Goal: Find specific page/section: Find specific page/section

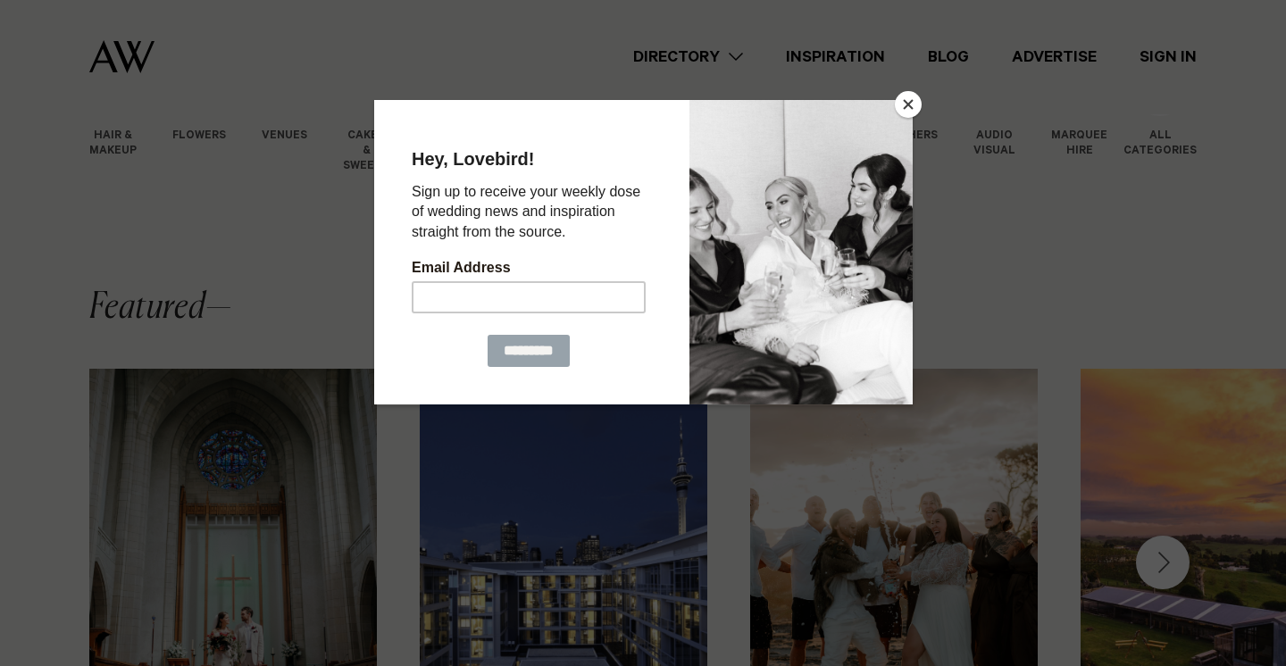
scroll to position [304, 0]
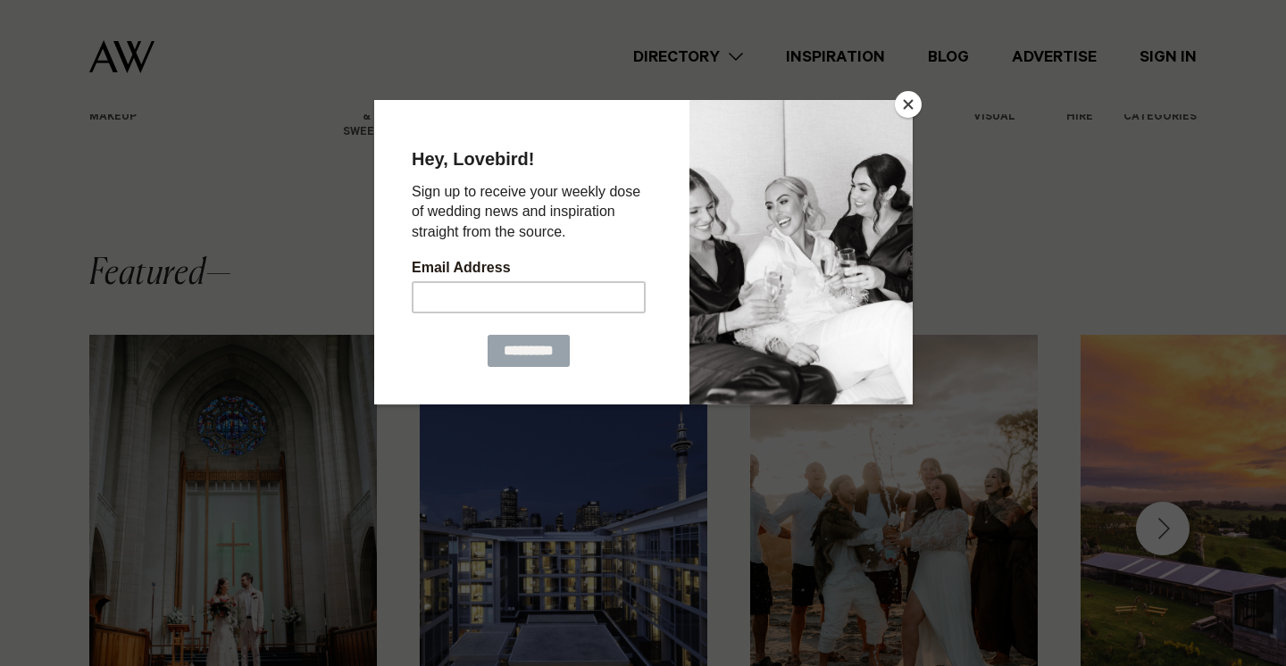
click at [907, 104] on button "Close" at bounding box center [908, 104] width 27 height 27
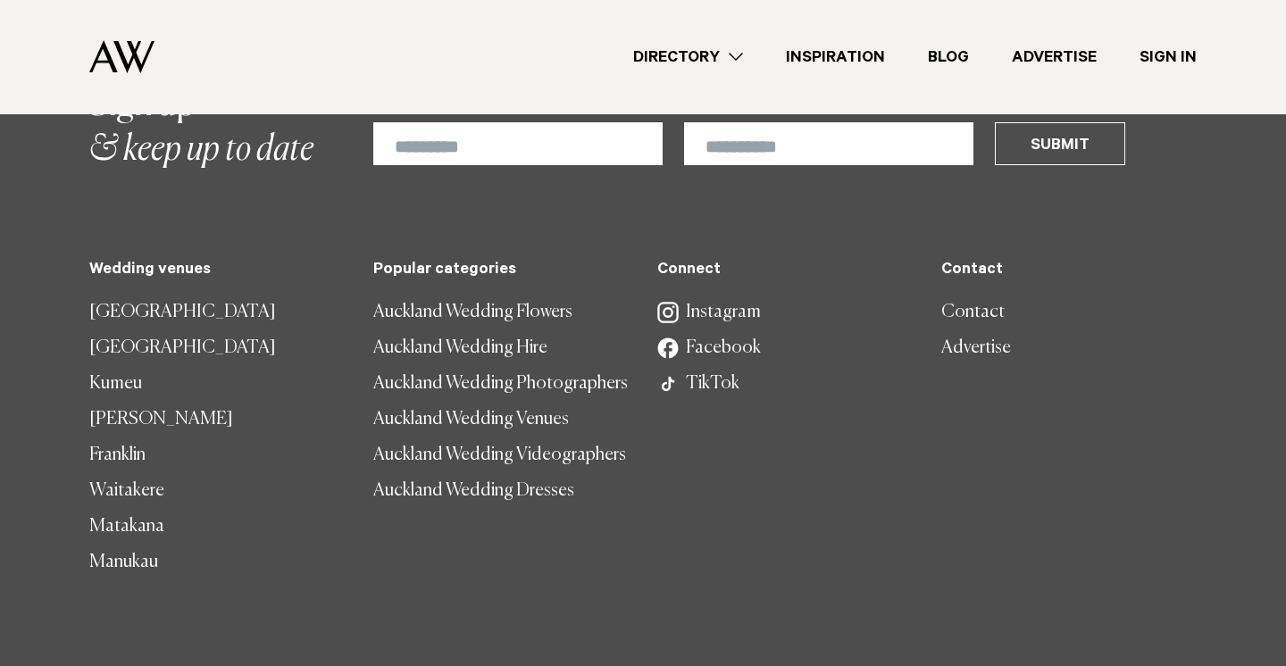
scroll to position [5570, 0]
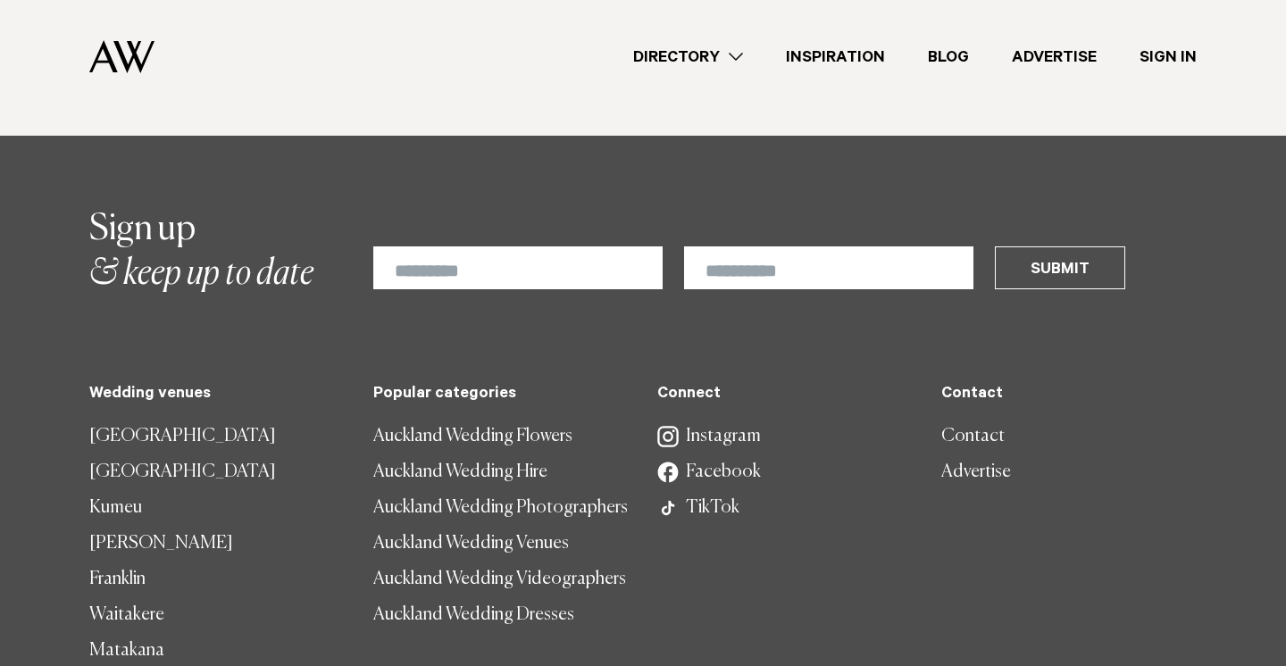
scroll to position [5223, 0]
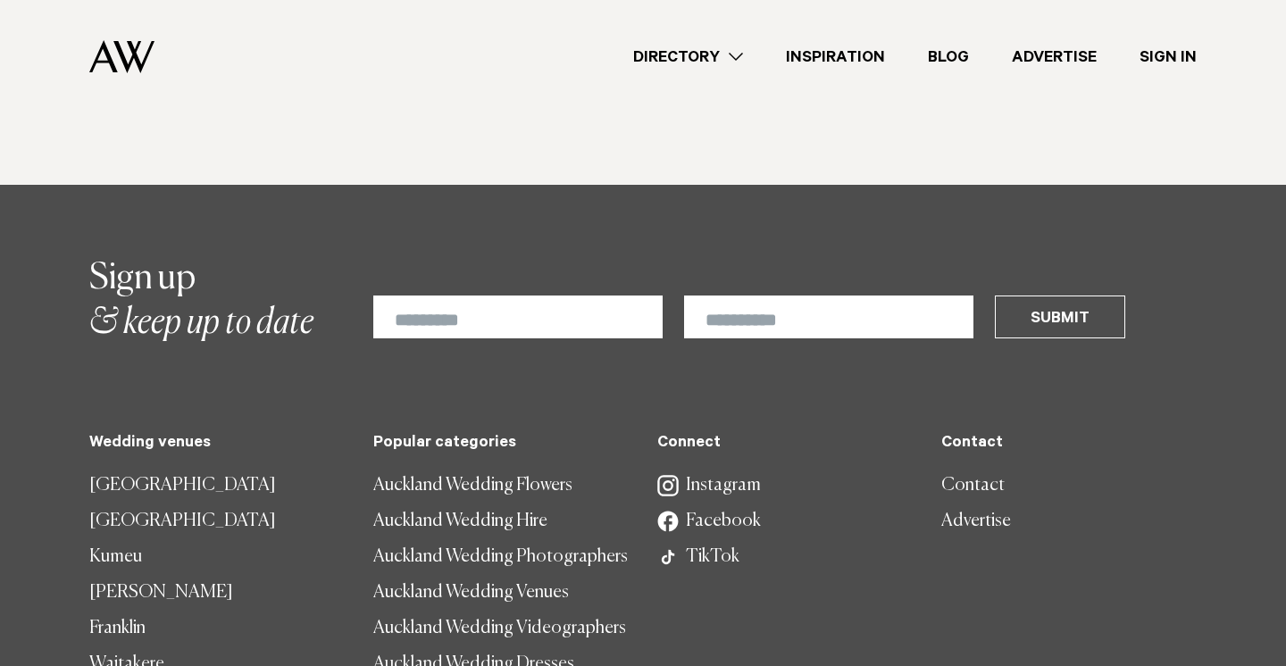
click at [949, 468] on link "Contact" at bounding box center [1068, 486] width 255 height 36
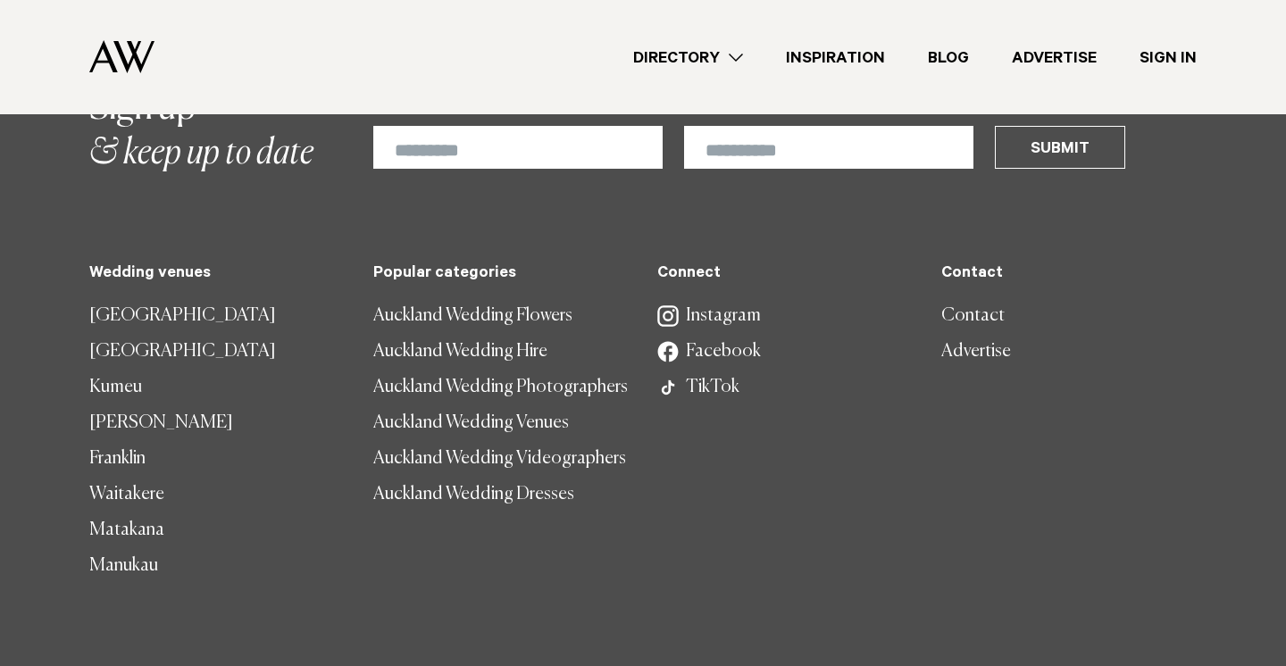
scroll to position [1377, 0]
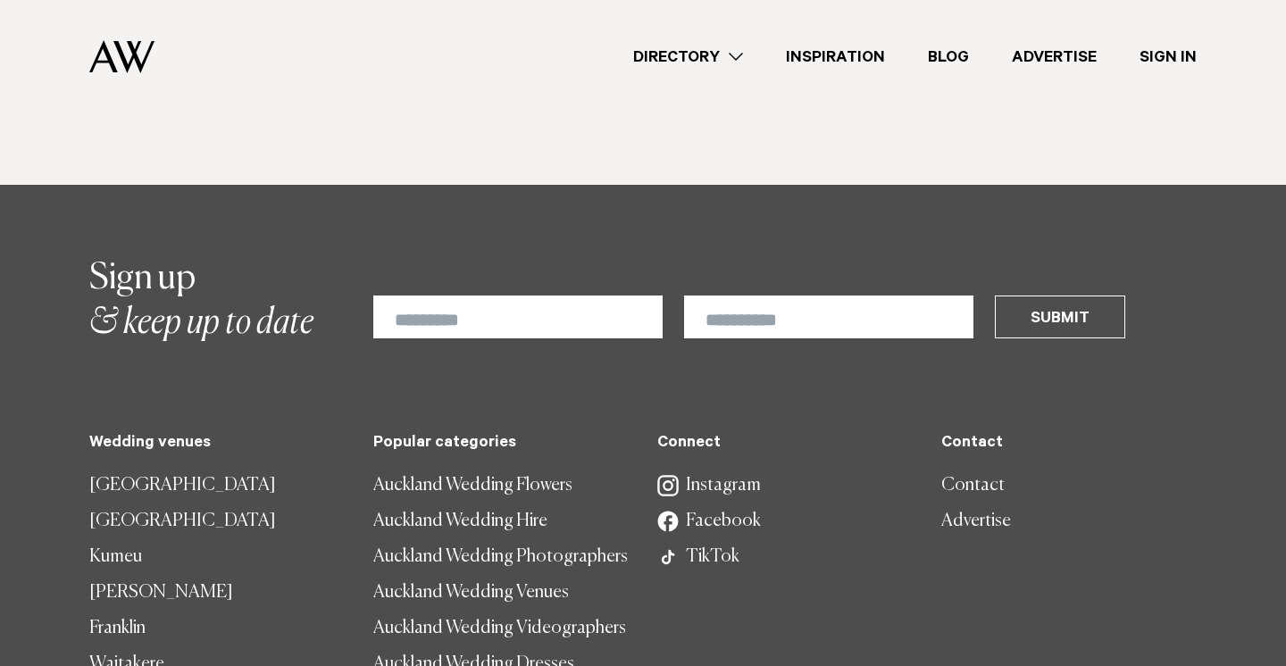
scroll to position [5223, 0]
click at [731, 51] on link "Directory" at bounding box center [688, 58] width 153 height 24
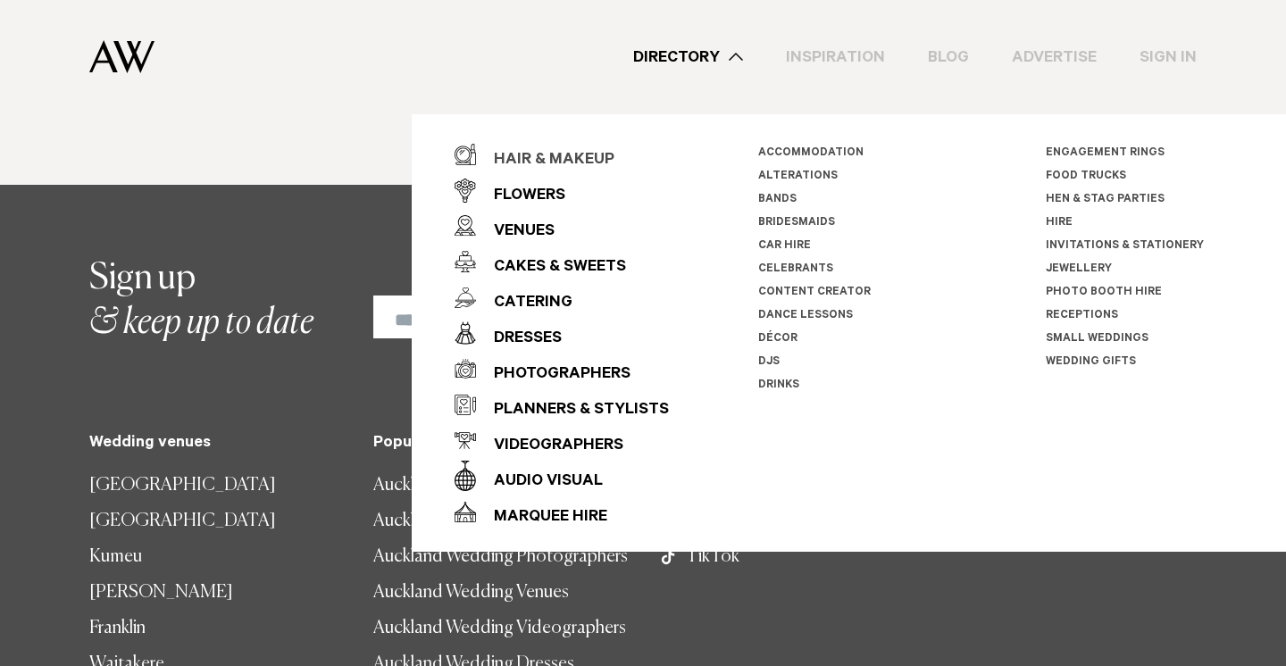
click at [522, 168] on div "Hair & Makeup" at bounding box center [545, 161] width 138 height 36
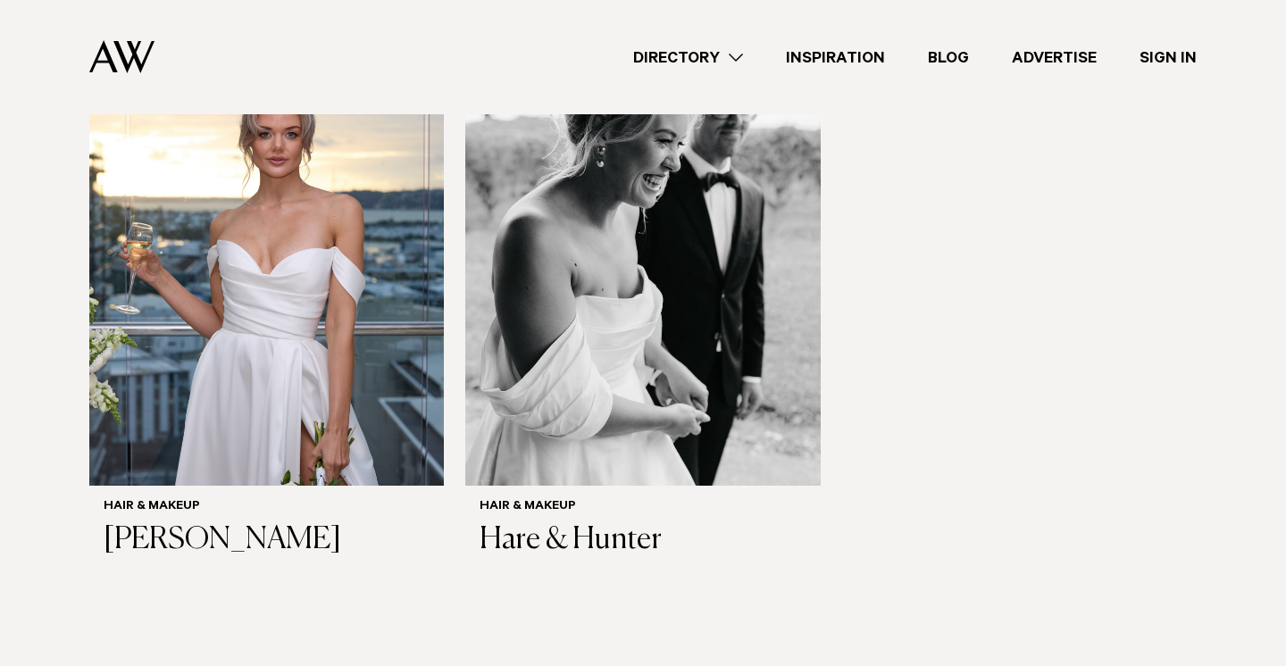
scroll to position [4554, 0]
